Goal: Information Seeking & Learning: Find specific fact

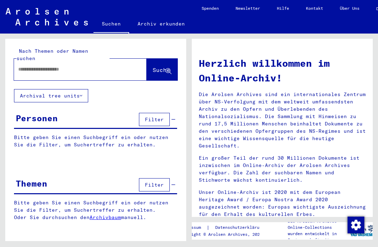
click at [22, 66] on input "text" at bounding box center [71, 69] width 107 height 7
type input "********"
click at [150, 59] on button "Suche" at bounding box center [162, 70] width 31 height 22
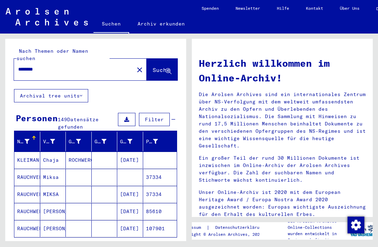
click at [90, 245] on span "Alle Ergebnisse anzeigen" at bounding box center [58, 248] width 76 height 6
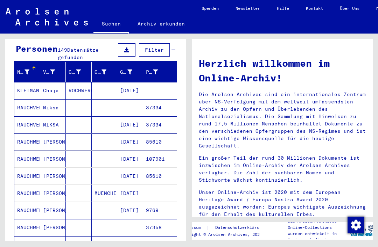
scroll to position [72, 0]
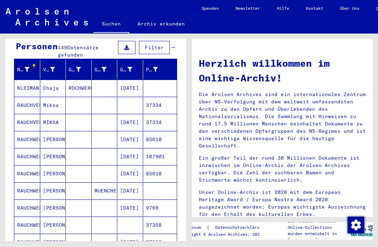
click at [54, 80] on mat-cell "Chaja" at bounding box center [53, 88] width 26 height 17
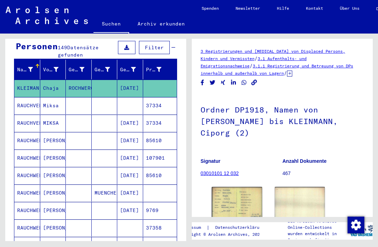
click at [233, 187] on img at bounding box center [237, 203] width 50 height 33
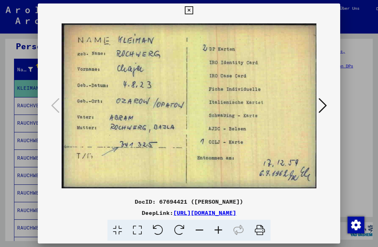
click at [193, 12] on icon at bounding box center [189, 10] width 8 height 8
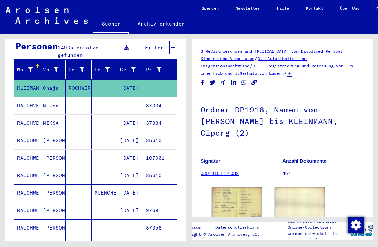
click at [134, 132] on mat-cell "[DATE]" at bounding box center [130, 140] width 26 height 17
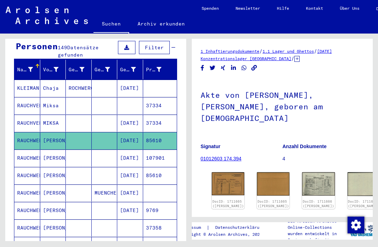
click at [220, 172] on img at bounding box center [228, 183] width 33 height 23
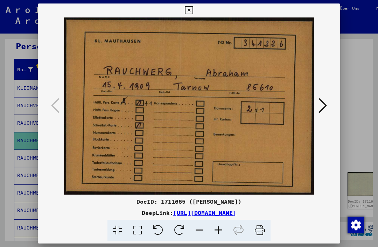
click at [193, 12] on icon at bounding box center [189, 10] width 8 height 8
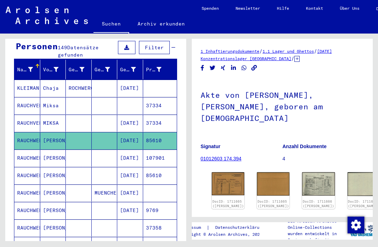
click at [134, 150] on mat-cell "[DATE]" at bounding box center [130, 158] width 26 height 17
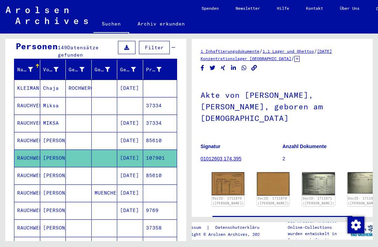
click at [302, 172] on img at bounding box center [318, 183] width 33 height 23
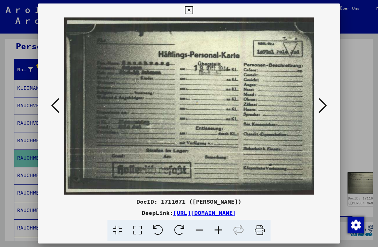
click at [193, 12] on icon at bounding box center [189, 10] width 8 height 8
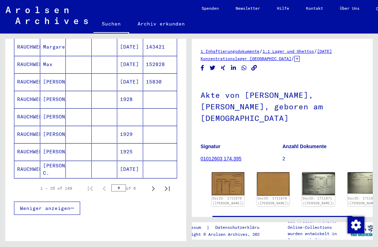
scroll to position [412, 0]
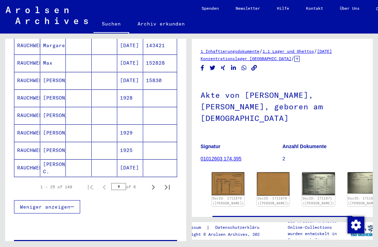
click at [153, 183] on icon "Next page" at bounding box center [153, 188] width 10 height 10
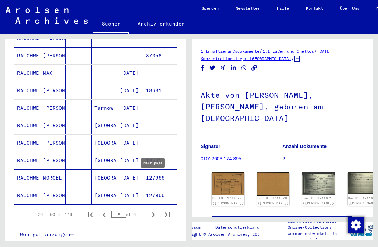
scroll to position [385, 0]
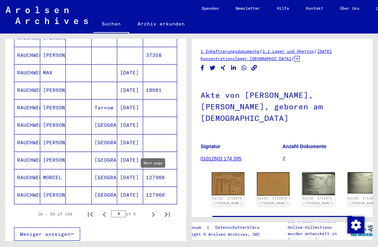
click at [154, 210] on icon "Next page" at bounding box center [153, 215] width 10 height 10
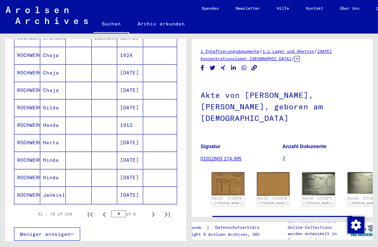
click at [153, 210] on icon "Next page" at bounding box center [153, 215] width 10 height 10
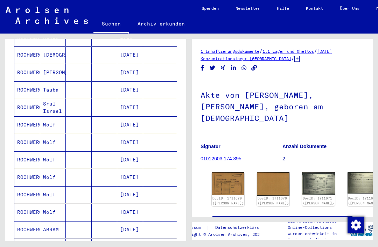
scroll to position [262, 0]
click at [52, 117] on mat-cell "Wolf" at bounding box center [53, 125] width 26 height 17
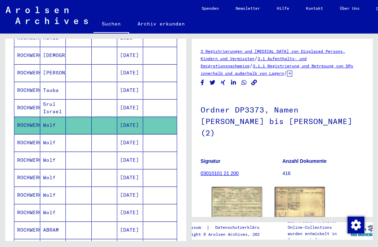
click at [234, 187] on img at bounding box center [237, 202] width 50 height 31
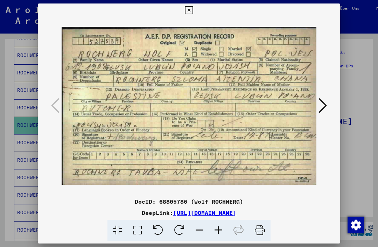
click at [323, 105] on icon at bounding box center [322, 105] width 8 height 17
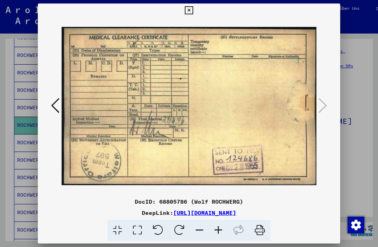
click at [193, 11] on icon at bounding box center [189, 10] width 8 height 8
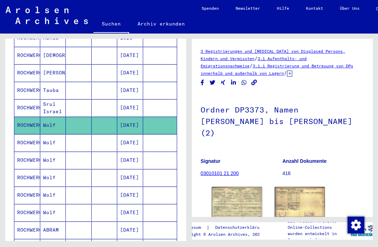
click at [136, 134] on mat-cell "[DATE]" at bounding box center [130, 142] width 26 height 17
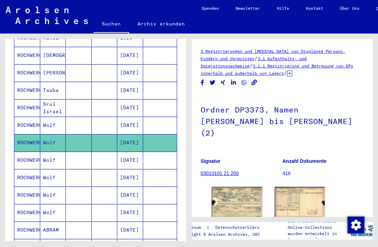
click at [232, 187] on img at bounding box center [237, 202] width 50 height 31
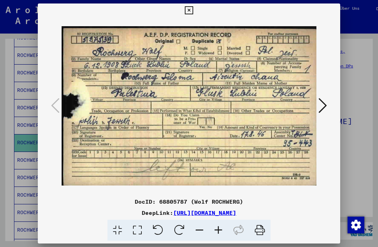
click at [321, 103] on icon at bounding box center [322, 105] width 8 height 17
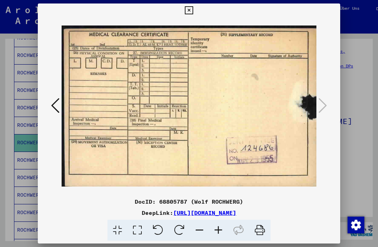
click at [193, 9] on icon at bounding box center [189, 10] width 8 height 8
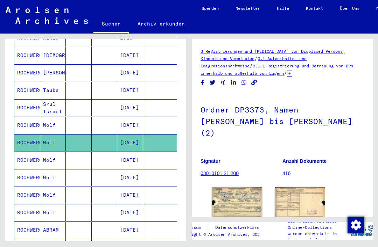
click at [135, 152] on mat-cell "[DATE]" at bounding box center [130, 160] width 26 height 17
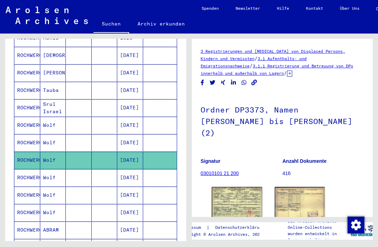
click at [235, 187] on img at bounding box center [237, 202] width 50 height 31
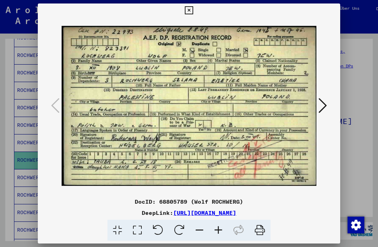
click at [323, 105] on icon at bounding box center [322, 105] width 8 height 17
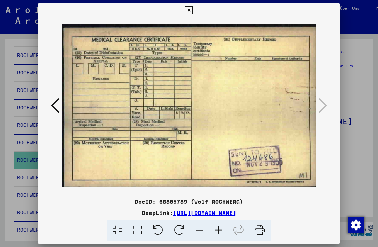
click at [193, 9] on icon at bounding box center [189, 10] width 8 height 8
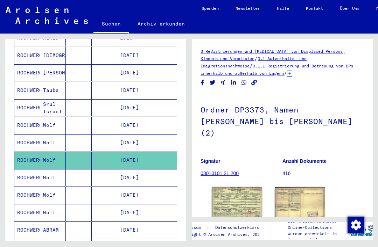
click at [134, 169] on mat-cell "[DATE]" at bounding box center [130, 177] width 26 height 17
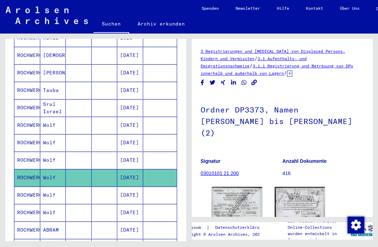
click at [231, 198] on img at bounding box center [237, 220] width 50 height 66
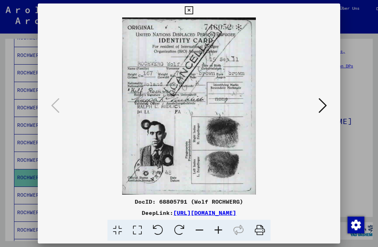
click at [321, 104] on icon at bounding box center [322, 105] width 8 height 17
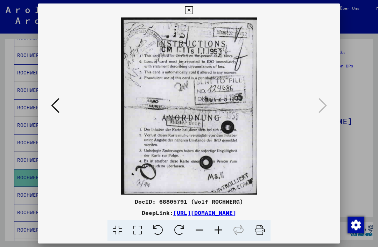
click at [193, 10] on icon at bounding box center [189, 10] width 8 height 8
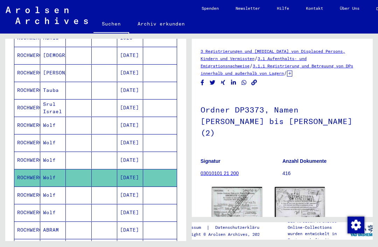
click at [133, 152] on mat-cell "[DATE]" at bounding box center [130, 160] width 26 height 17
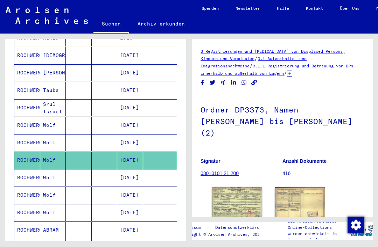
click at [232, 187] on img at bounding box center [237, 202] width 50 height 31
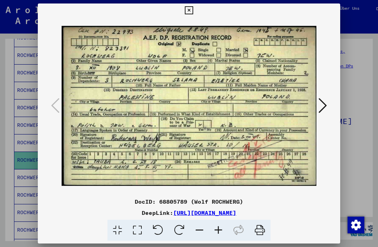
click at [322, 104] on icon at bounding box center [322, 105] width 8 height 17
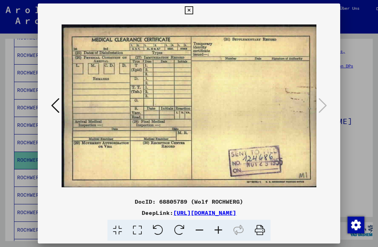
click at [193, 10] on icon at bounding box center [189, 10] width 8 height 8
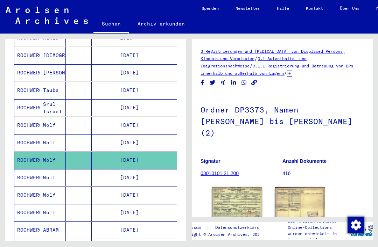
click at [145, 120] on mat-cell at bounding box center [160, 125] width 34 height 17
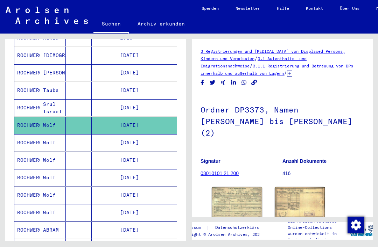
click at [234, 188] on img at bounding box center [237, 202] width 50 height 31
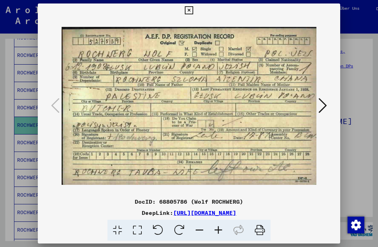
click at [193, 9] on icon at bounding box center [189, 10] width 8 height 8
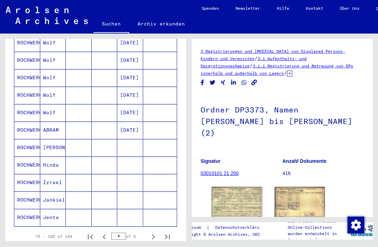
scroll to position [363, 0]
click at [154, 232] on icon "Next page" at bounding box center [153, 237] width 10 height 10
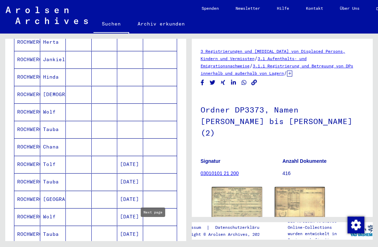
scroll to position [183, 0]
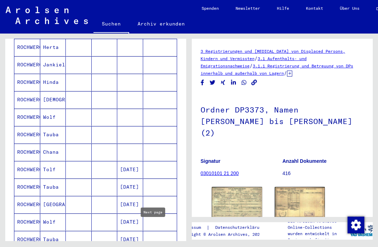
click at [50, 109] on mat-cell "Wolf" at bounding box center [53, 117] width 26 height 17
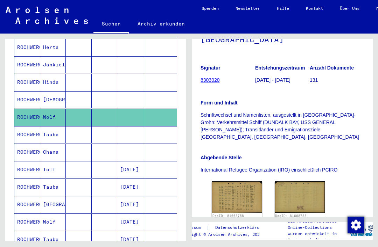
scroll to position [171, 0]
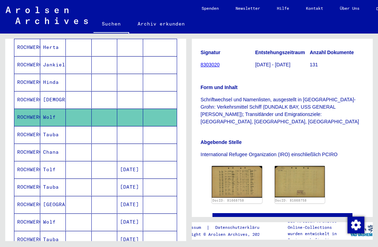
click at [231, 166] on img at bounding box center [237, 181] width 50 height 31
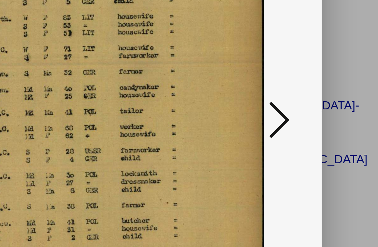
click at [318, 97] on icon at bounding box center [322, 105] width 8 height 17
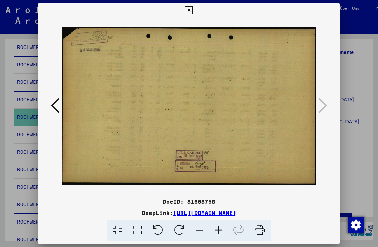
click at [193, 9] on icon at bounding box center [189, 10] width 8 height 8
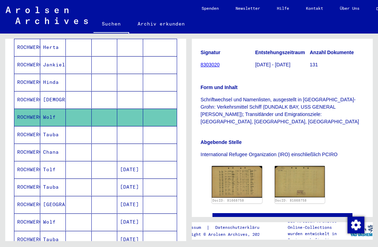
click at [132, 179] on mat-cell "[DATE]" at bounding box center [130, 187] width 26 height 17
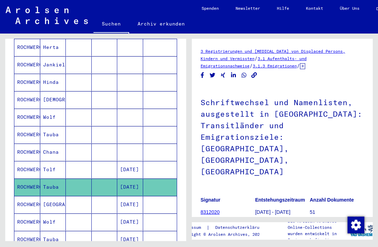
click at [128, 214] on mat-cell "[DATE]" at bounding box center [130, 222] width 26 height 17
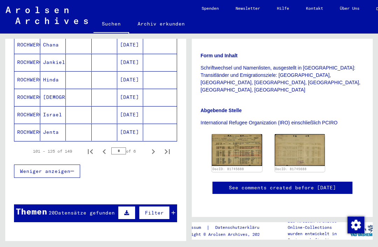
scroll to position [448, 0]
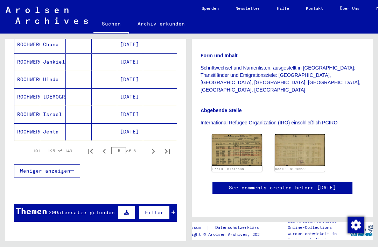
click at [152, 149] on icon "Next page" at bounding box center [153, 151] width 3 height 5
type input "*"
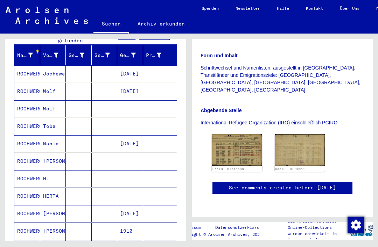
scroll to position [86, 0]
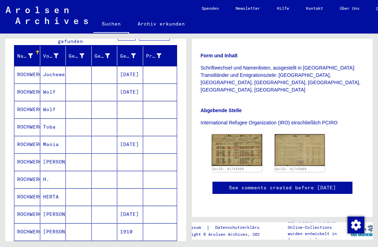
click at [43, 102] on mat-cell "Wolf" at bounding box center [53, 109] width 26 height 17
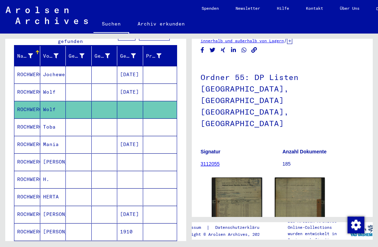
scroll to position [33, 0]
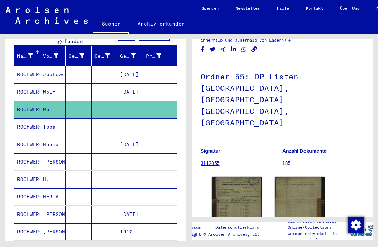
click at [228, 177] on img at bounding box center [237, 210] width 50 height 66
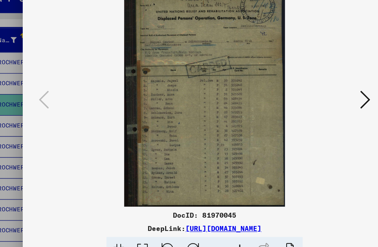
click at [318, 97] on icon at bounding box center [322, 105] width 8 height 17
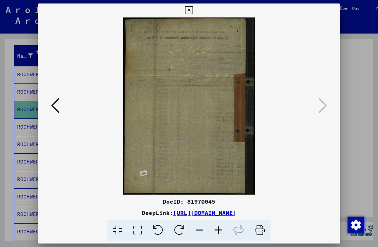
click at [52, 105] on icon at bounding box center [55, 105] width 8 height 17
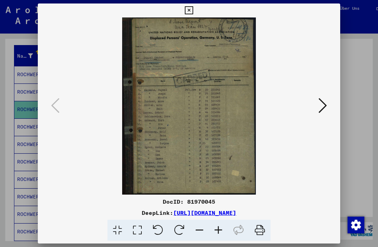
click at [193, 10] on icon at bounding box center [189, 10] width 8 height 8
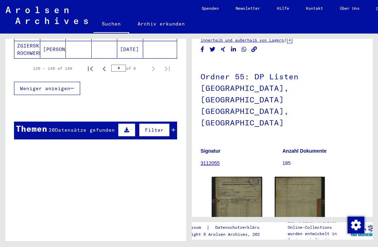
scroll to position [513, 0]
click at [56, 127] on span "Datensätze gefunden" at bounding box center [85, 130] width 60 height 6
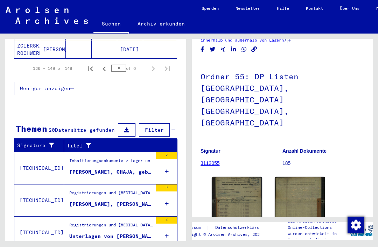
click at [137, 169] on div "[PERSON_NAME], CHAJA, geboren am [DEMOGRAPHIC_DATA]" at bounding box center [110, 172] width 83 height 7
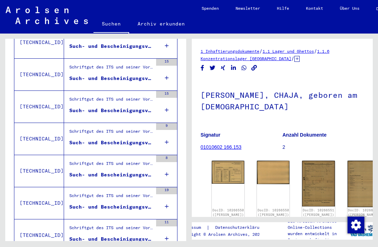
click at [221, 165] on img at bounding box center [228, 172] width 33 height 23
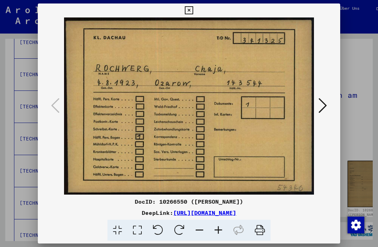
click at [193, 10] on icon at bounding box center [189, 10] width 8 height 8
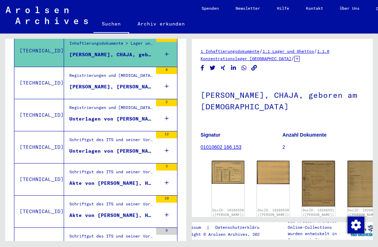
scroll to position [150, 0]
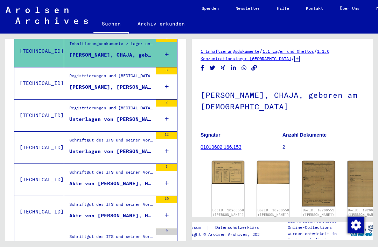
click at [138, 107] on div "Registrierungen und [MEDICAL_DATA] von Displaced Persons, Kindern und Vermisste…" at bounding box center [110, 110] width 83 height 10
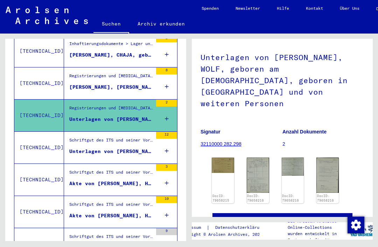
scroll to position [62, 0]
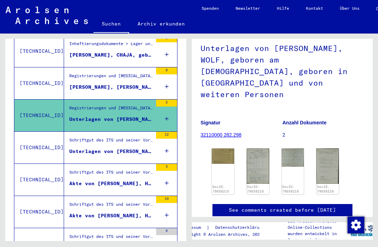
click at [222, 149] on img at bounding box center [223, 156] width 22 height 15
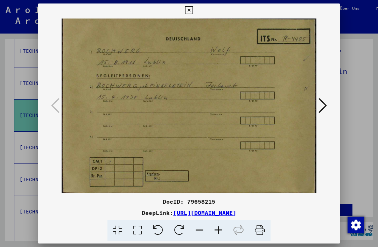
click at [324, 106] on icon at bounding box center [322, 105] width 8 height 17
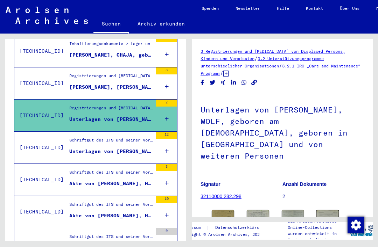
click at [117, 74] on div "Registrierungen und [MEDICAL_DATA] von Displaced Persons, Kindern und Vermisste…" at bounding box center [110, 78] width 83 height 10
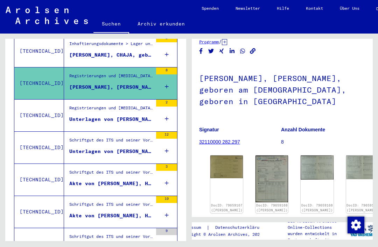
scroll to position [32, 1]
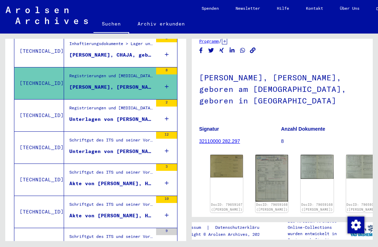
click at [219, 155] on img at bounding box center [226, 166] width 33 height 23
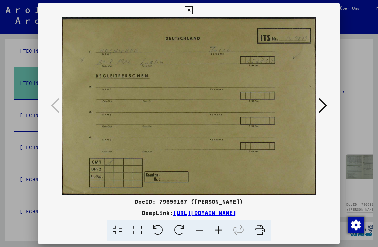
click at [324, 104] on icon at bounding box center [322, 105] width 8 height 17
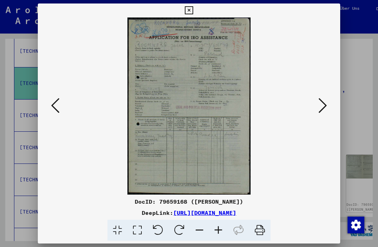
click at [323, 103] on icon at bounding box center [322, 105] width 8 height 17
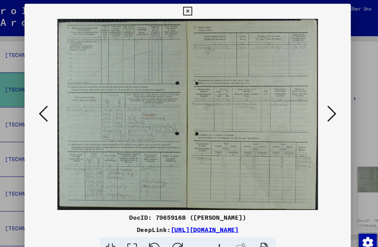
click at [318, 108] on icon at bounding box center [322, 105] width 8 height 17
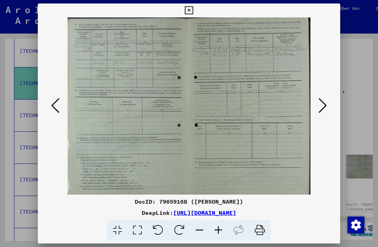
click at [322, 102] on icon at bounding box center [322, 105] width 8 height 17
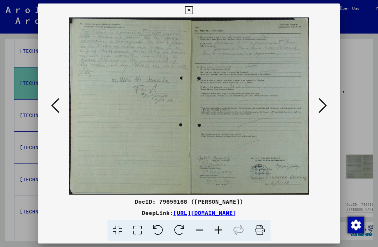
click at [53, 103] on icon at bounding box center [55, 105] width 8 height 17
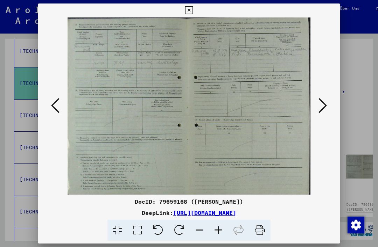
click at [54, 103] on icon at bounding box center [55, 105] width 8 height 17
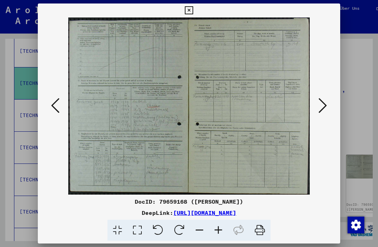
click at [55, 100] on icon at bounding box center [55, 105] width 8 height 17
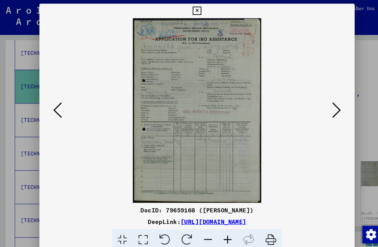
click at [193, 8] on icon at bounding box center [189, 10] width 8 height 8
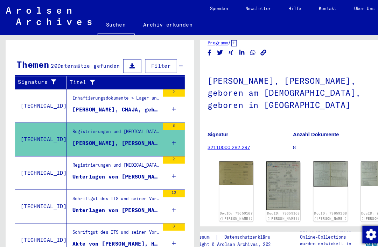
scroll to position [100, 0]
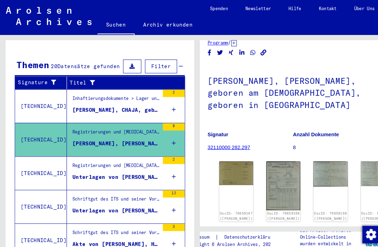
click at [124, 167] on div "Unterlagen von [PERSON_NAME], WOLF, geboren am [DEMOGRAPHIC_DATA], geboren in […" at bounding box center [110, 170] width 83 height 7
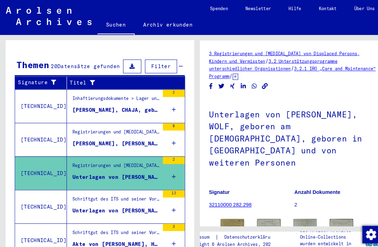
click at [131, 188] on div "Schriftgut des ITS und seiner Vorgänger > Bearbeitung von Anfragen > Suchvorgän…" at bounding box center [110, 193] width 83 height 10
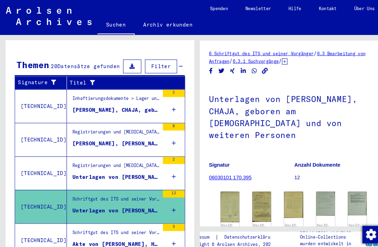
click at [250, 184] on img at bounding box center [251, 198] width 18 height 29
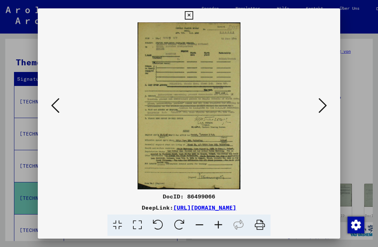
click at [324, 104] on icon at bounding box center [322, 105] width 8 height 17
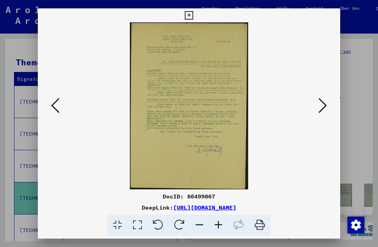
click at [325, 102] on icon at bounding box center [322, 105] width 8 height 17
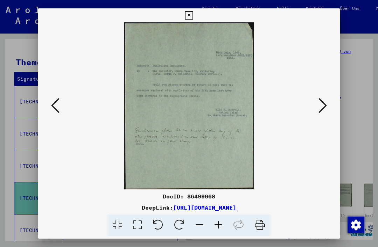
click at [322, 103] on icon at bounding box center [322, 105] width 8 height 17
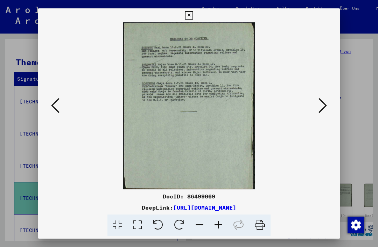
click at [193, 14] on icon at bounding box center [189, 15] width 8 height 8
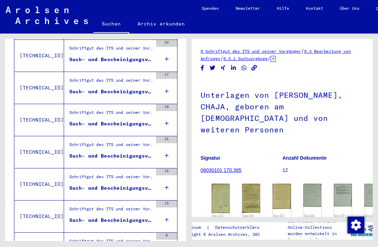
scroll to position [404, 0]
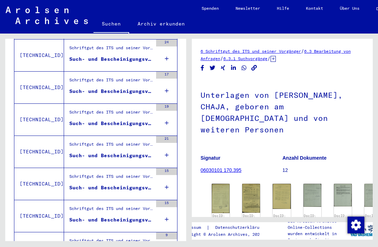
click at [135, 206] on div "Schriftgut des ITS und seiner Vorgänger > Bearbeitung von Anfragen > Fallbezoge…" at bounding box center [110, 211] width 83 height 10
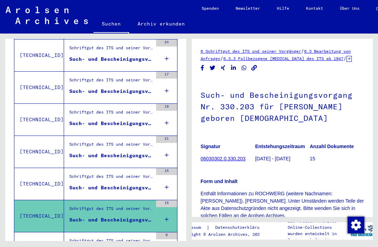
click at [301, 57] on link "6.3.3 Fallbezogene [MEDICAL_DATA] des ITS ab 1947" at bounding box center [283, 58] width 120 height 5
click at [333, 58] on link "6.3.3 Fallbezogene [MEDICAL_DATA] des ITS ab 1947" at bounding box center [283, 58] width 120 height 5
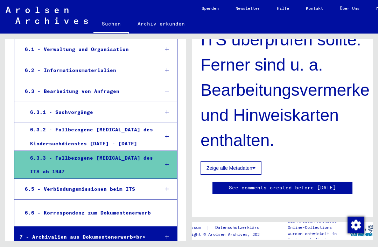
scroll to position [530, 0]
click at [116, 183] on div "6.5 - Verbindungsmissionen beim ITS" at bounding box center [87, 190] width 134 height 14
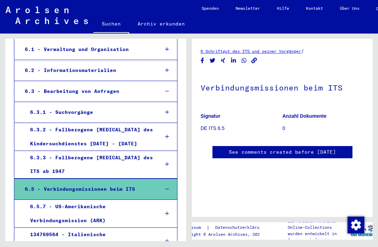
click at [102, 85] on div "6.3 - Bearbeitung von Anfragen" at bounding box center [87, 92] width 134 height 14
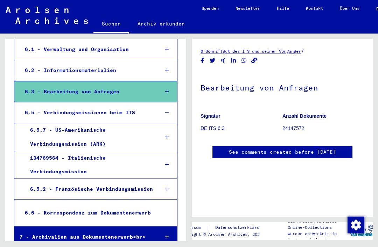
click at [280, 50] on link "6 Schriftgut des ITS und seiner Vorgänger" at bounding box center [250, 51] width 100 height 5
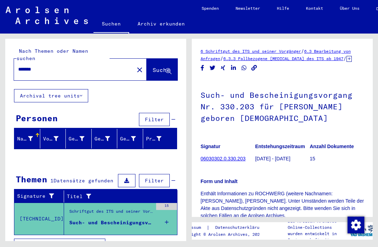
scroll to position [16, 0]
click at [114, 219] on div "Such- und Bescheinigungsvorgang Nr. 330.203 für [PERSON_NAME] geboren [DEMOGRAP…" at bounding box center [110, 222] width 83 height 7
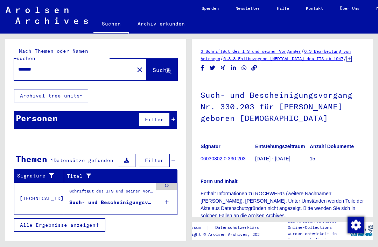
type input "********"
